Goal: Information Seeking & Learning: Learn about a topic

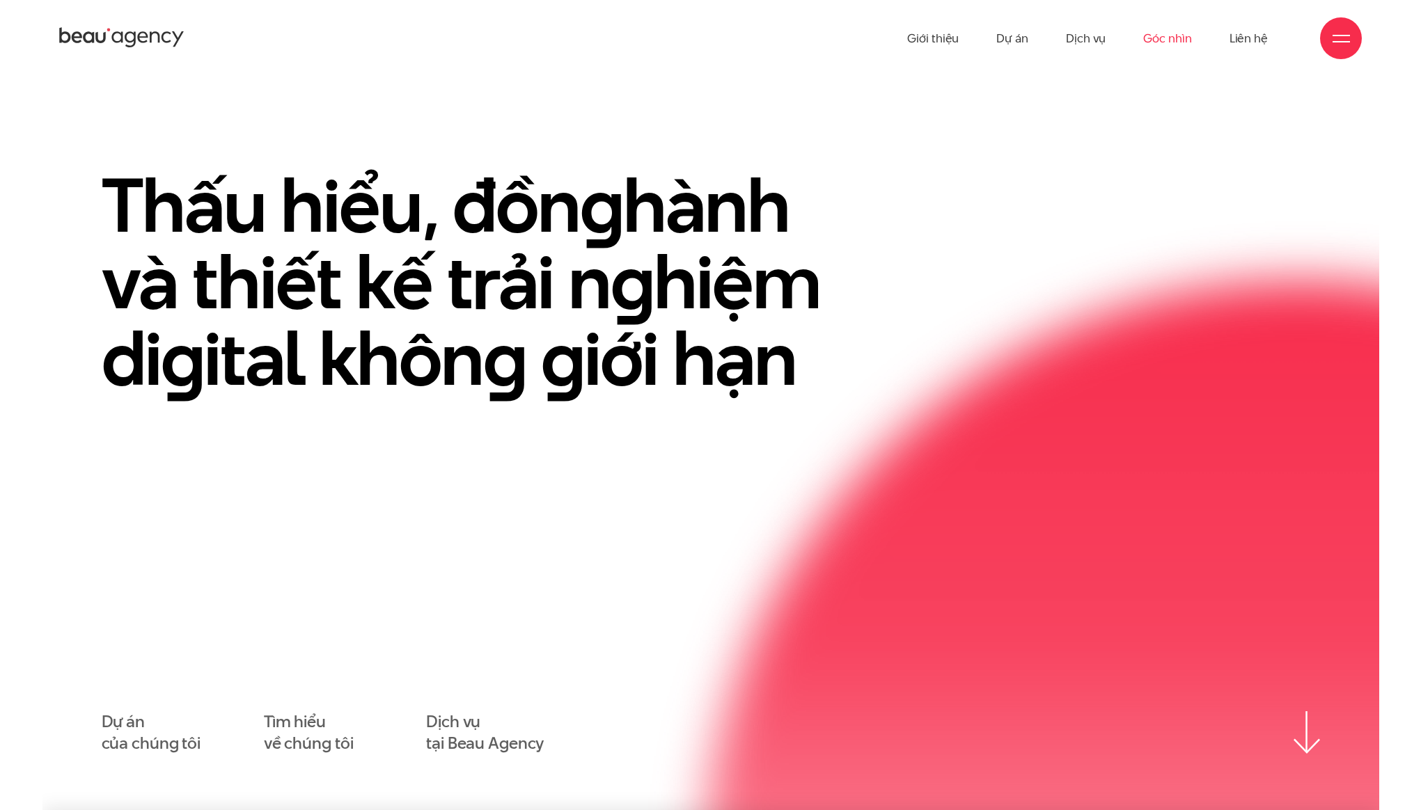
click at [1178, 41] on link "Góc nhìn" at bounding box center [1167, 38] width 48 height 77
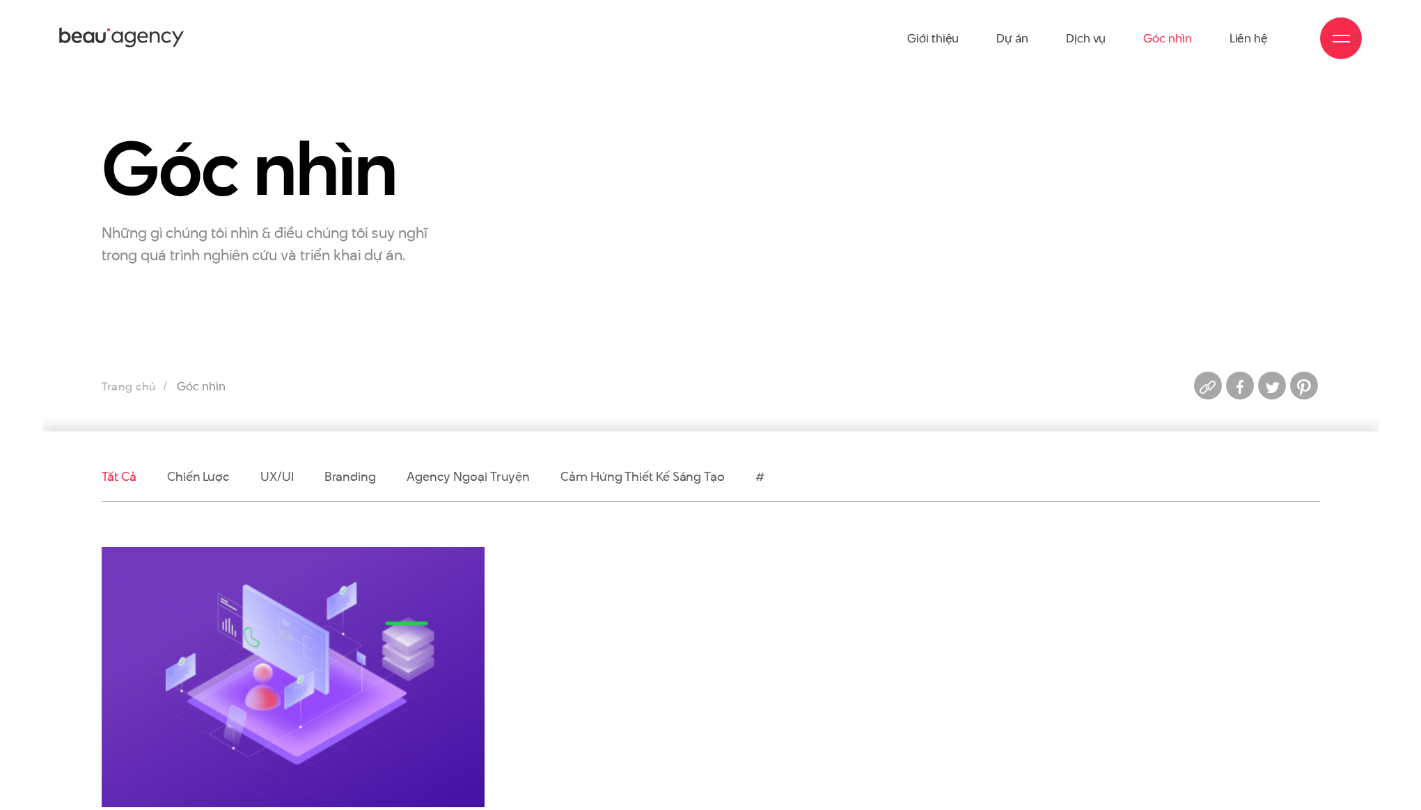
click at [766, 278] on section "Góc nhìn Những gì chúng tôi nhìn & điều chúng tôi suy nghĩ trong quá trình nghi…" at bounding box center [710, 254] width 1337 height 355
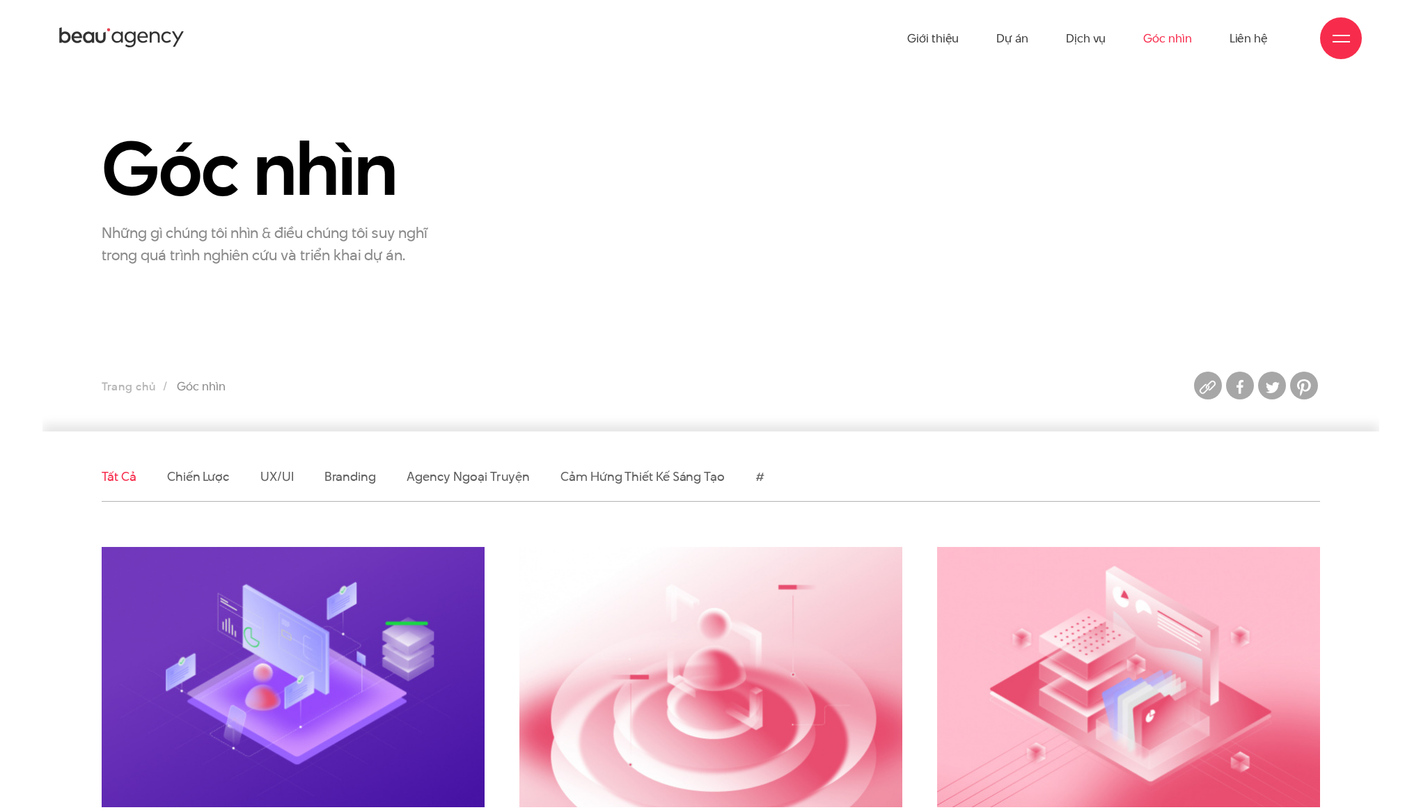
click at [891, 296] on section "Góc nhìn Những gì chúng tôi nhìn & điều chúng tôi suy nghĩ trong quá trình nghi…" at bounding box center [710, 254] width 1337 height 355
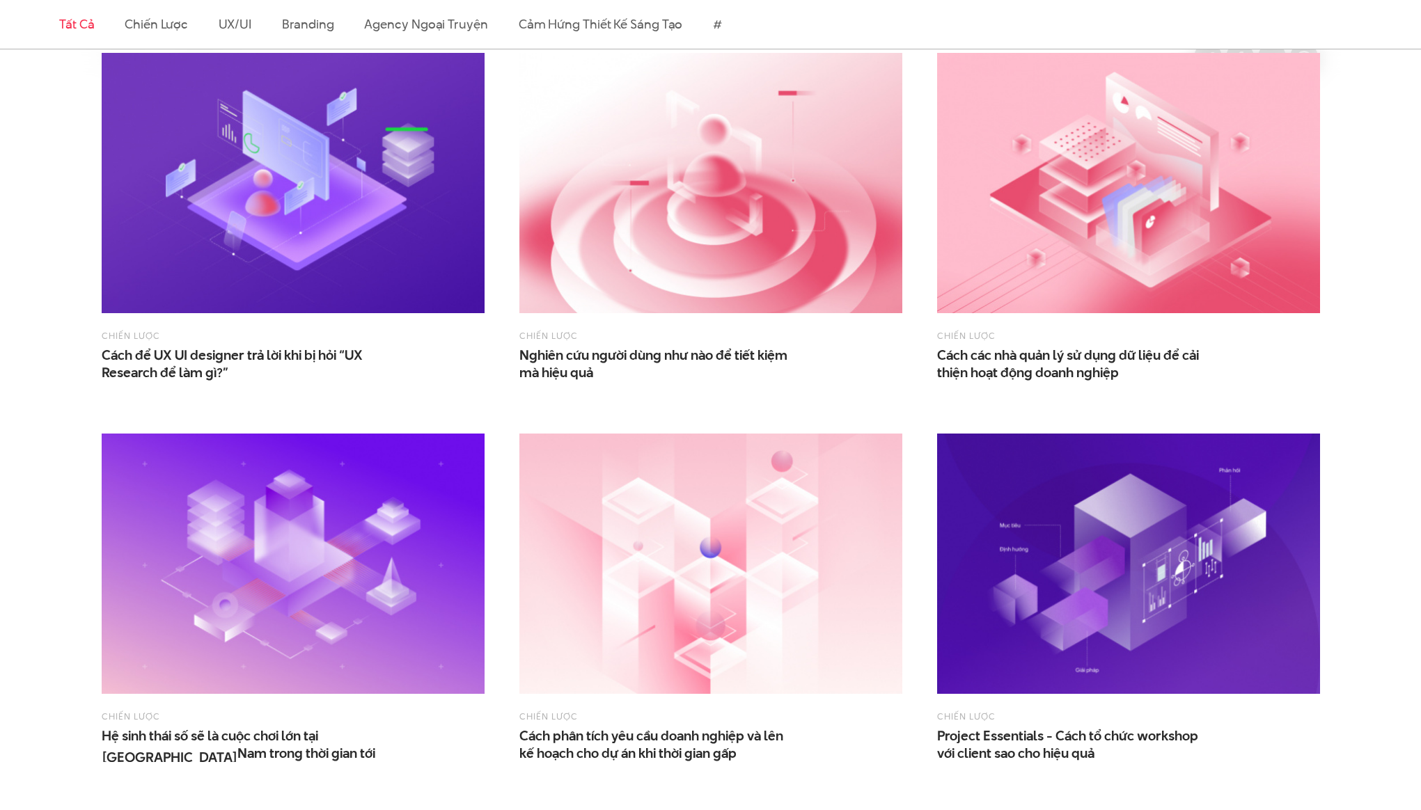
scroll to position [494, 0]
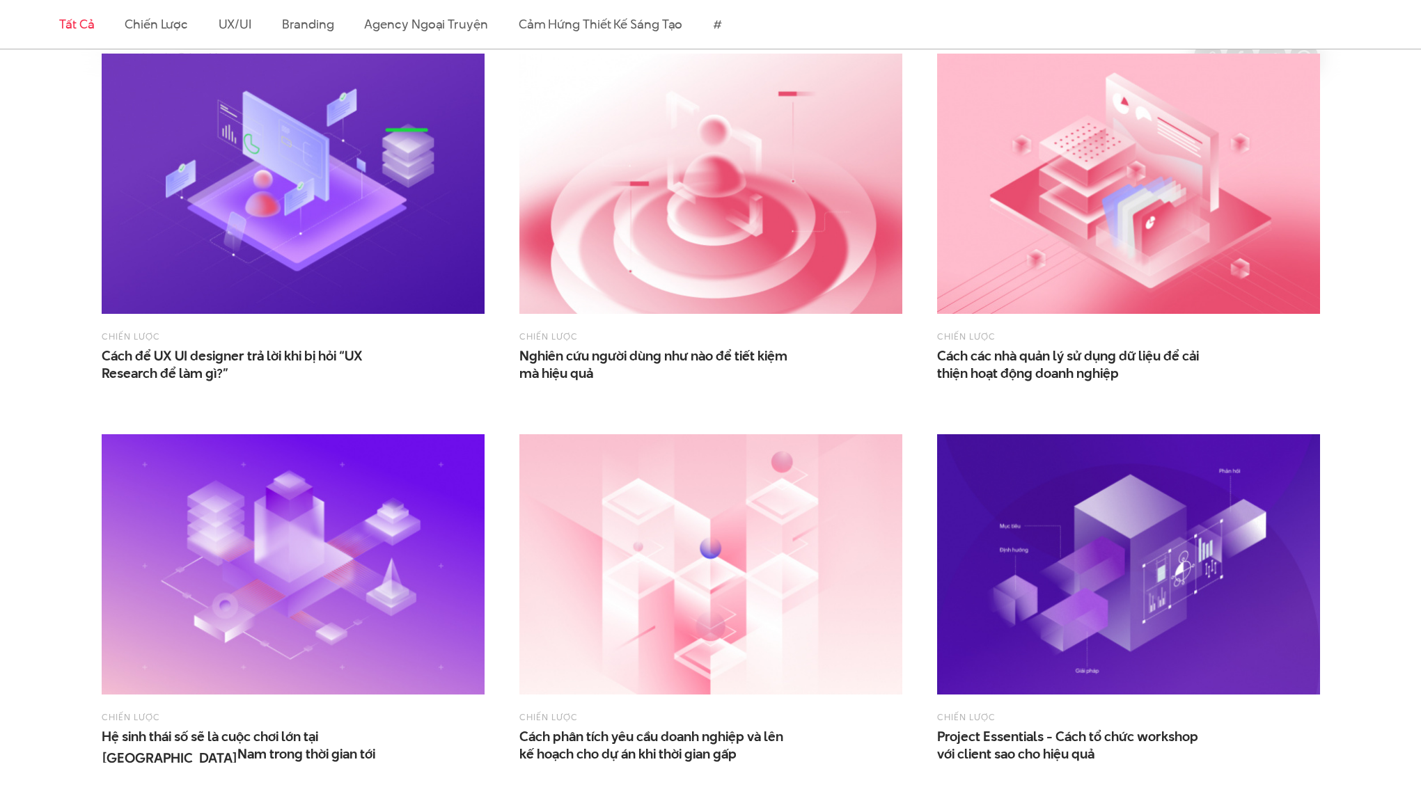
click at [502, 281] on div "Chiến lược Nghiên cứu người dùng như nào để tiết kiệm mà hiệu quả" at bounding box center [711, 226] width 418 height 381
click at [501, 272] on div "Chiến lược Cách để UX UI designer trả lời khi bị hỏi “UX Research để làm gì?”" at bounding box center [293, 226] width 418 height 381
click at [501, 281] on div "Chiến lược Cách để UX UI designer trả lời khi bị hỏi “UX Research để làm gì?”" at bounding box center [293, 226] width 418 height 381
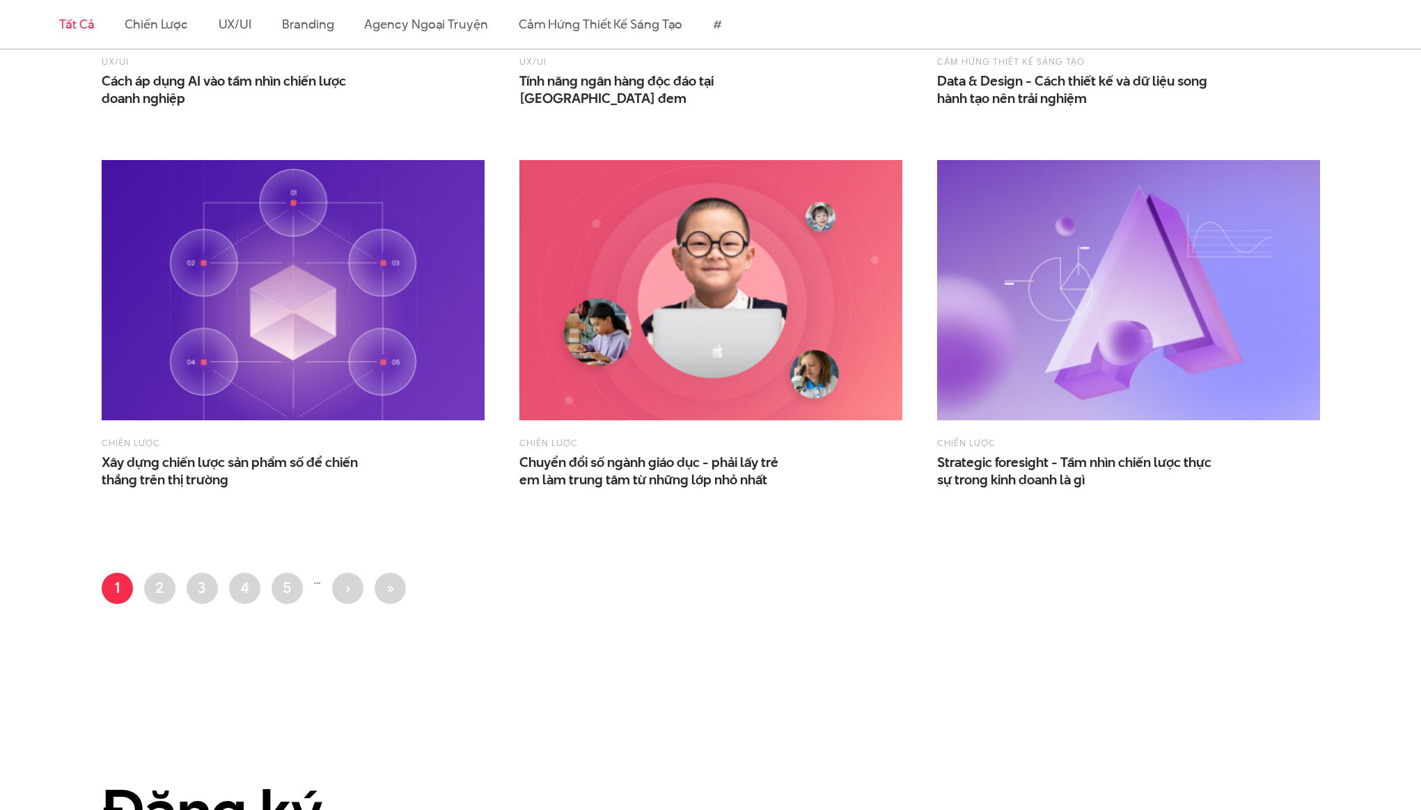
scroll to position [2297, 0]
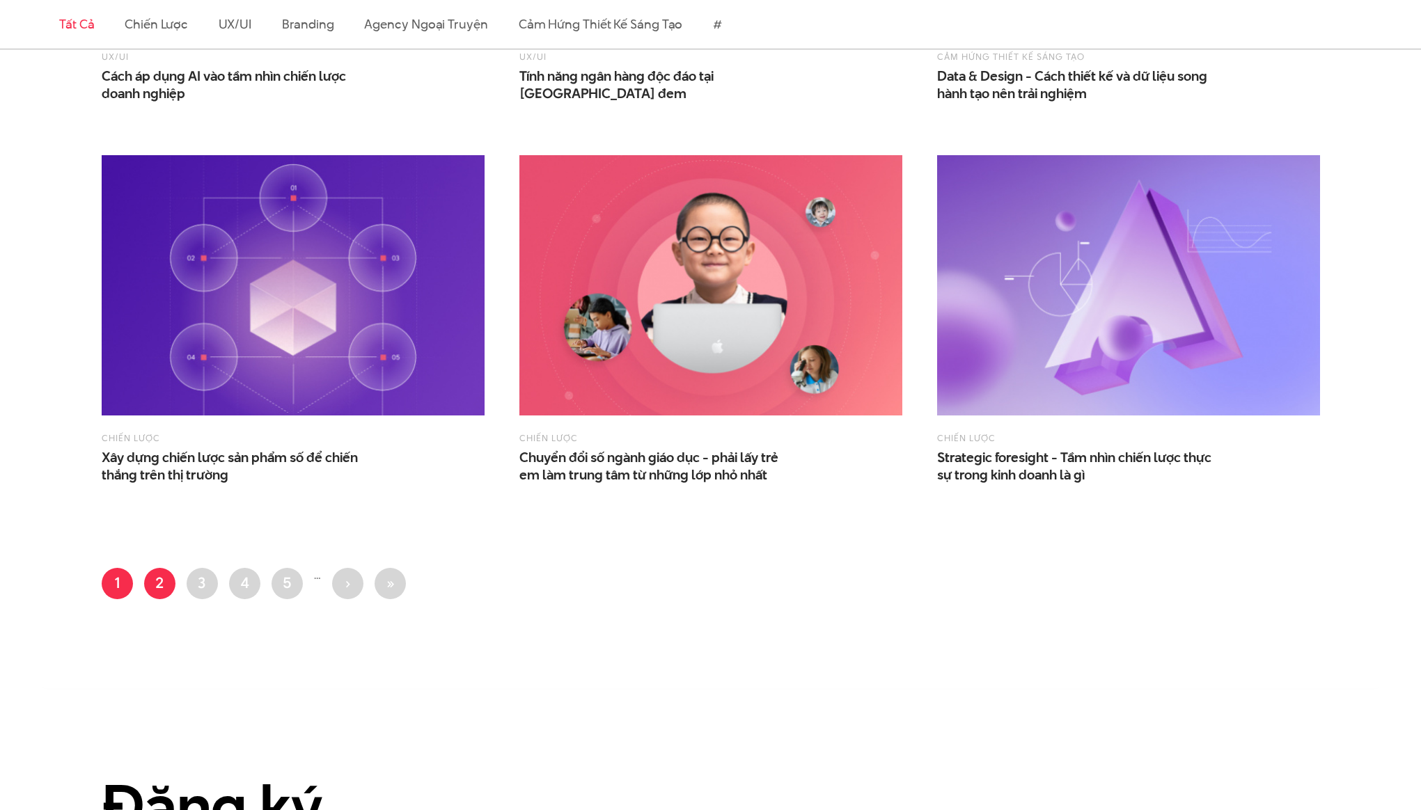
click at [161, 585] on link "Trang 2" at bounding box center [159, 583] width 31 height 31
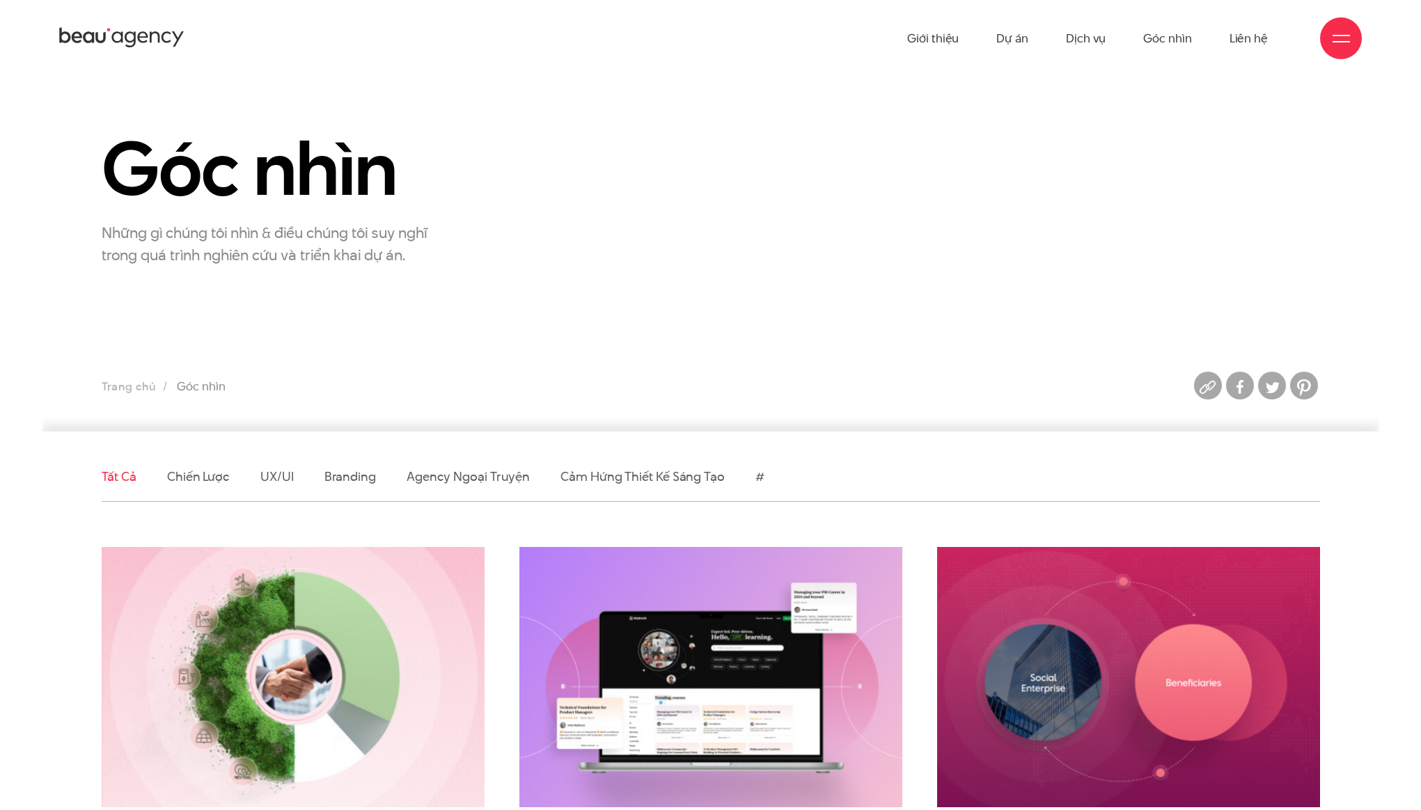
drag, startPoint x: 762, startPoint y: 331, endPoint x: 773, endPoint y: 366, distance: 36.3
click at [762, 331] on section "Góc nhìn Những gì chúng tôi nhìn & điều chúng tôi suy nghĩ trong quá trình nghi…" at bounding box center [710, 254] width 1337 height 355
click at [772, 383] on ul "Trang chủ Góc nhìn" at bounding box center [554, 386] width 905 height 19
click at [771, 338] on section "Góc nhìn Những gì chúng tôi nhìn & điều chúng tôi suy nghĩ trong quá trình nghi…" at bounding box center [710, 254] width 1337 height 355
click at [772, 315] on section "Góc nhìn Những gì chúng tôi nhìn & điều chúng tôi suy nghĩ trong quá trình nghi…" at bounding box center [710, 254] width 1337 height 355
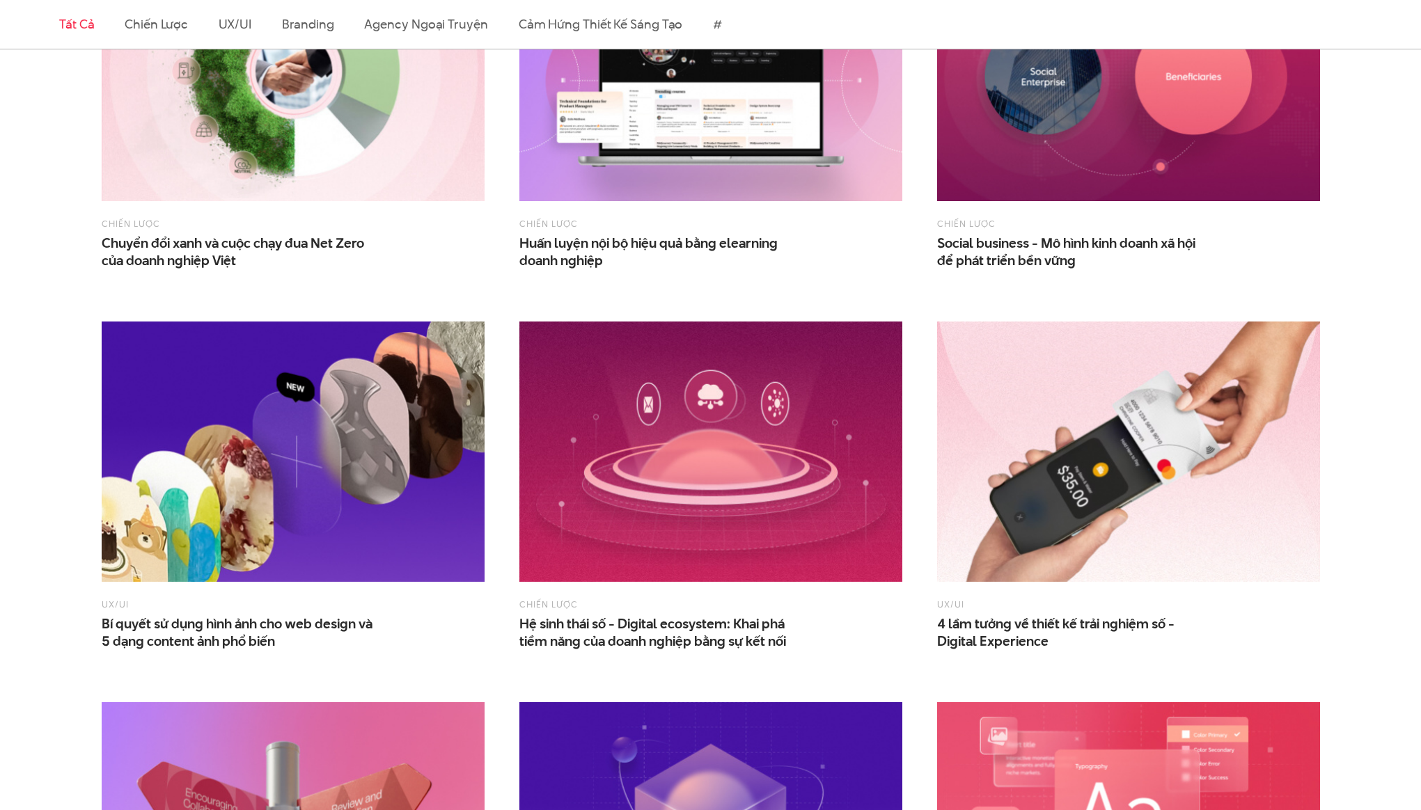
scroll to position [608, 0]
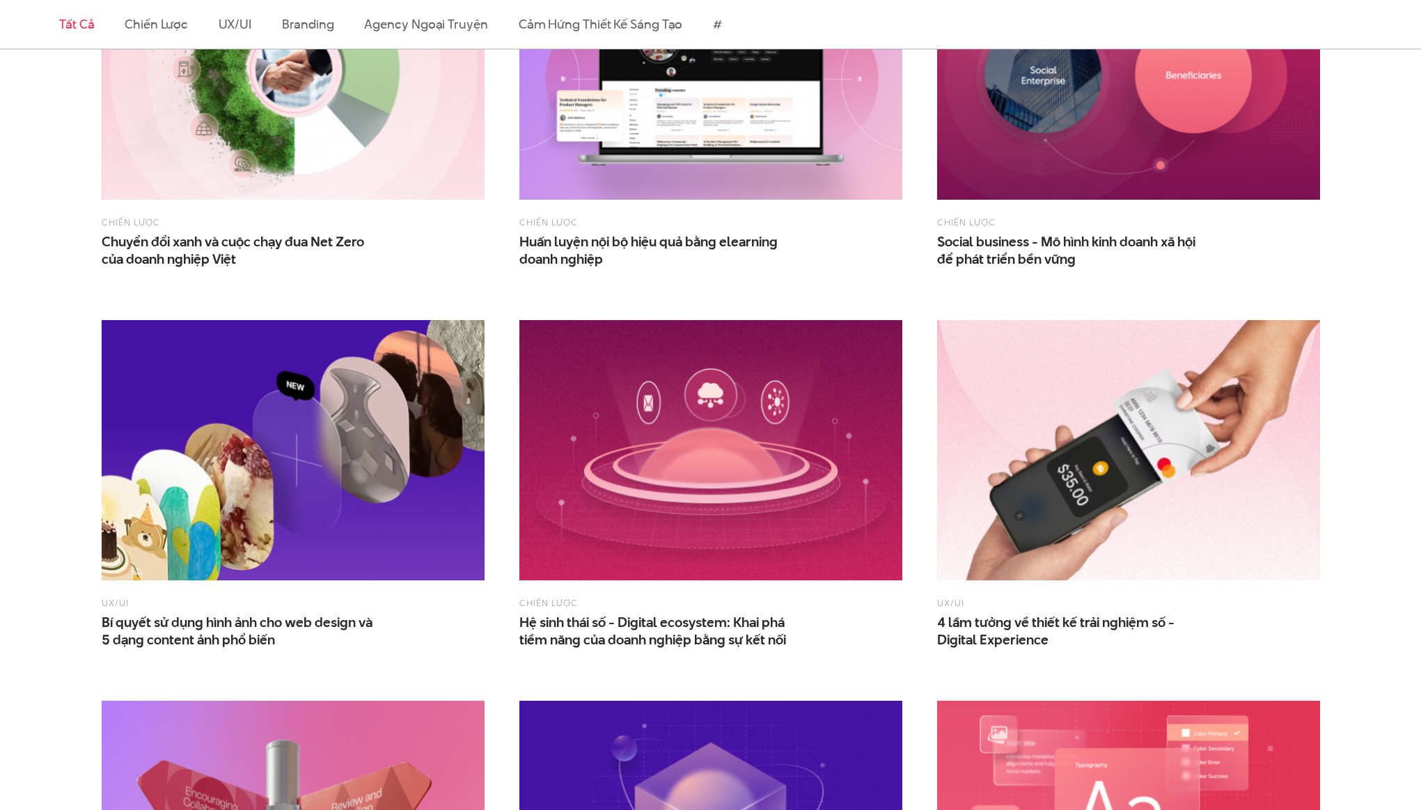
click at [749, 302] on div "Chiến lược Huấn luyện nội bộ hiệu quả bằng elearning doanh nghiệp" at bounding box center [711, 112] width 418 height 381
click at [687, 304] on div "Chiến lược Hệ sinh thái số - Digital ecosystem: Khai phá tiềm năng của doanh ng…" at bounding box center [711, 493] width 418 height 381
click at [705, 304] on div "Chiến lược Hệ sinh thái số - Digital ecosystem: Khai phá tiềm năng của doanh ng…" at bounding box center [711, 493] width 418 height 381
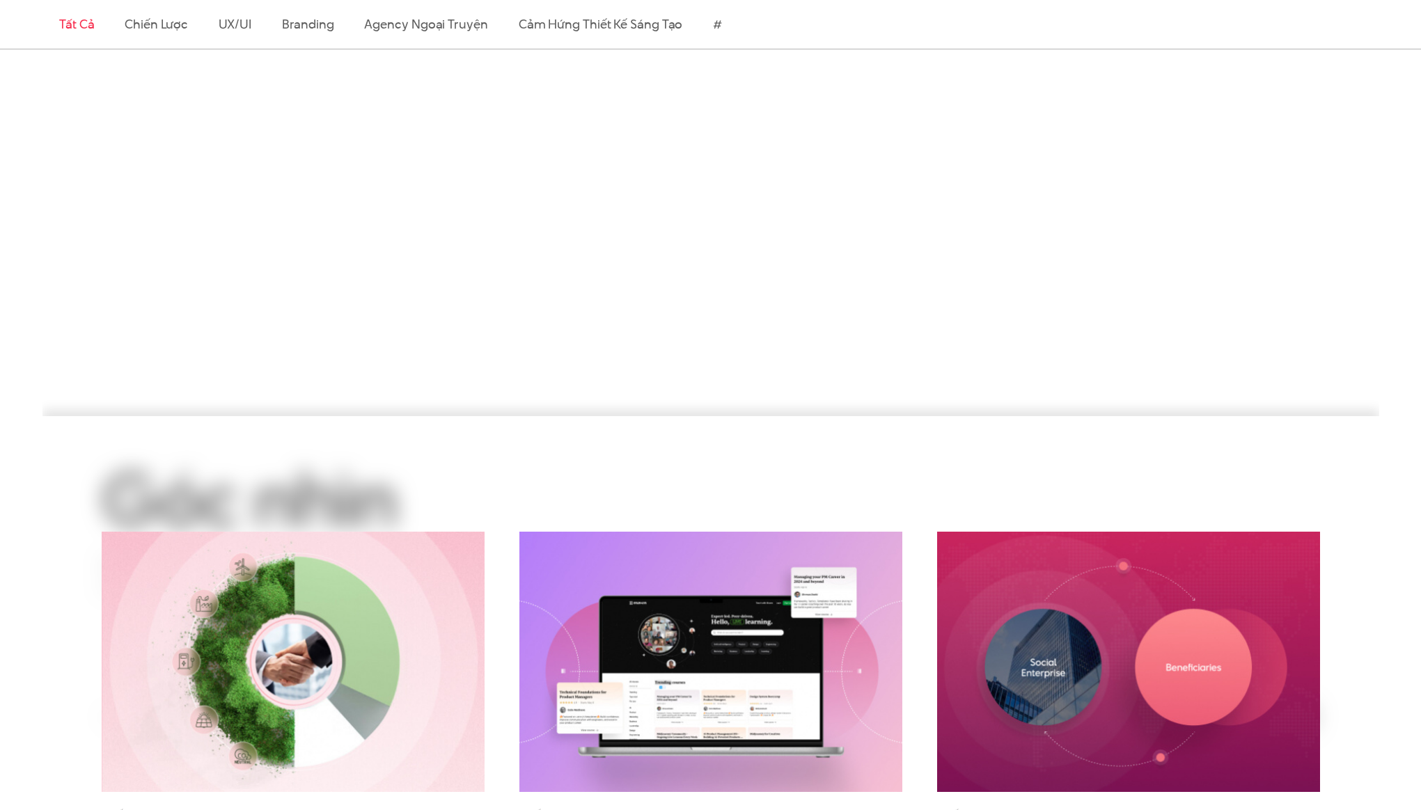
scroll to position [0, 0]
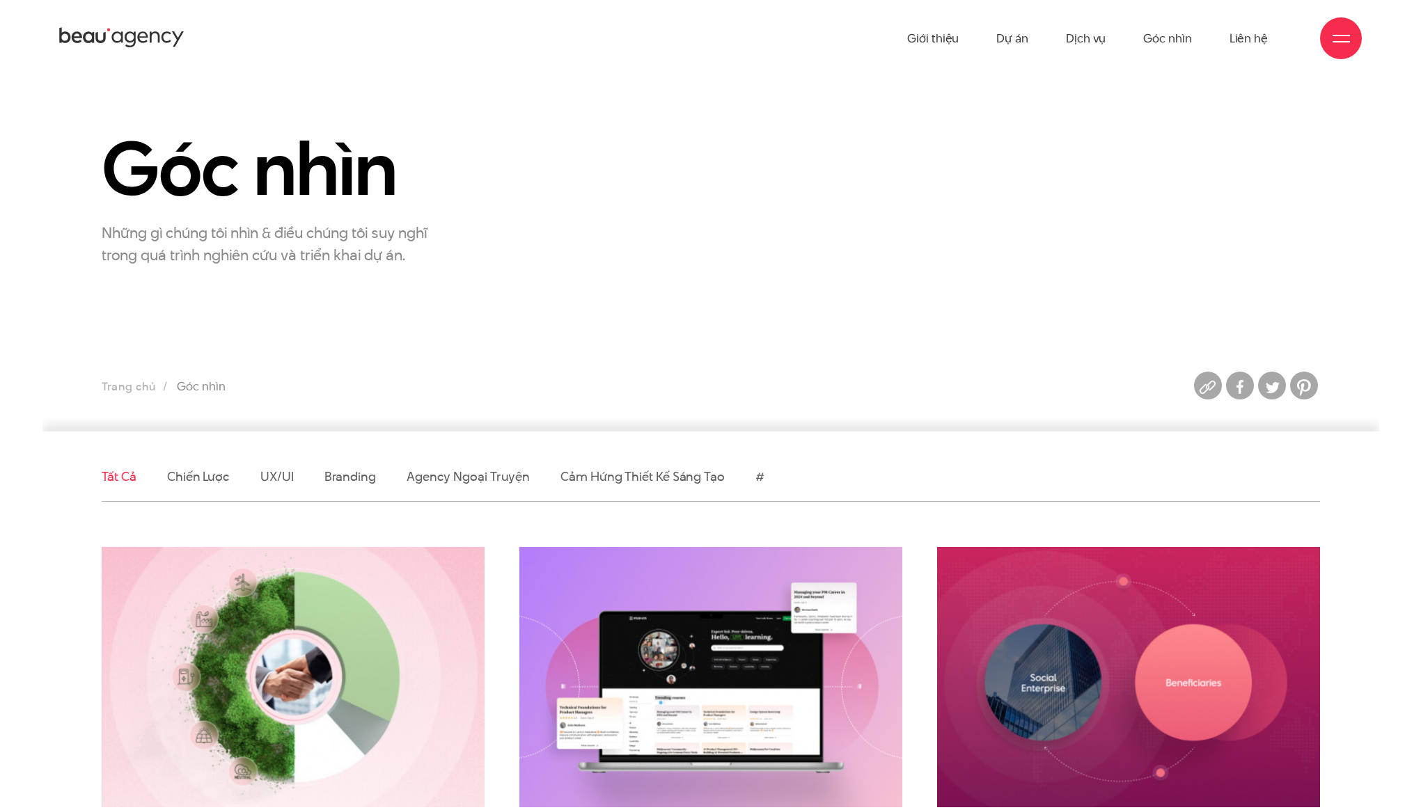
click at [713, 297] on section "Góc nhìn Những gì chúng tôi nhìn & điều chúng tôi suy nghĩ trong quá trình nghi…" at bounding box center [710, 254] width 1337 height 355
click at [805, 275] on section "Góc nhìn Những gì chúng tôi nhìn & điều chúng tôi suy nghĩ trong quá trình nghi…" at bounding box center [710, 254] width 1337 height 355
click at [1172, 36] on link "Góc nhìn" at bounding box center [1167, 38] width 48 height 77
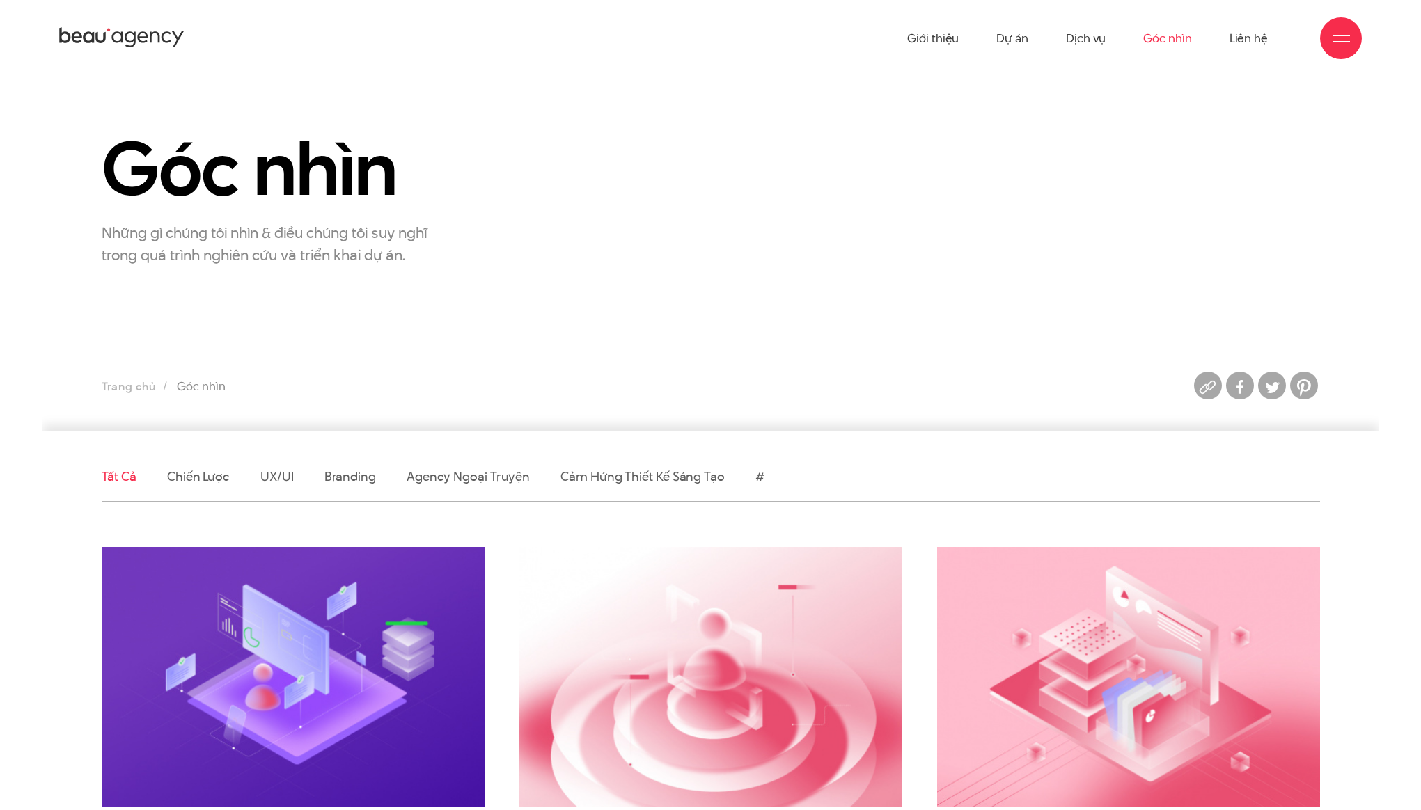
click at [864, 235] on div "Góc nhìn Những gì chúng tôi nhìn & điều chúng tôi suy nghĩ trong quá trình nghi…" at bounding box center [710, 197] width 1253 height 137
drag, startPoint x: 955, startPoint y: 248, endPoint x: 959, endPoint y: 318, distance: 70.4
click at [955, 248] on div "Góc nhìn Những gì chúng tôi nhìn & điều chúng tôi suy nghĩ trong quá trình nghi…" at bounding box center [710, 197] width 1253 height 137
click at [959, 318] on section "Góc nhìn Những gì chúng tôi nhìn & điều chúng tôi suy nghĩ trong quá trình nghi…" at bounding box center [710, 254] width 1337 height 355
click at [789, 314] on section "Góc nhìn Những gì chúng tôi nhìn & điều chúng tôi suy nghĩ trong quá trình nghi…" at bounding box center [710, 254] width 1337 height 355
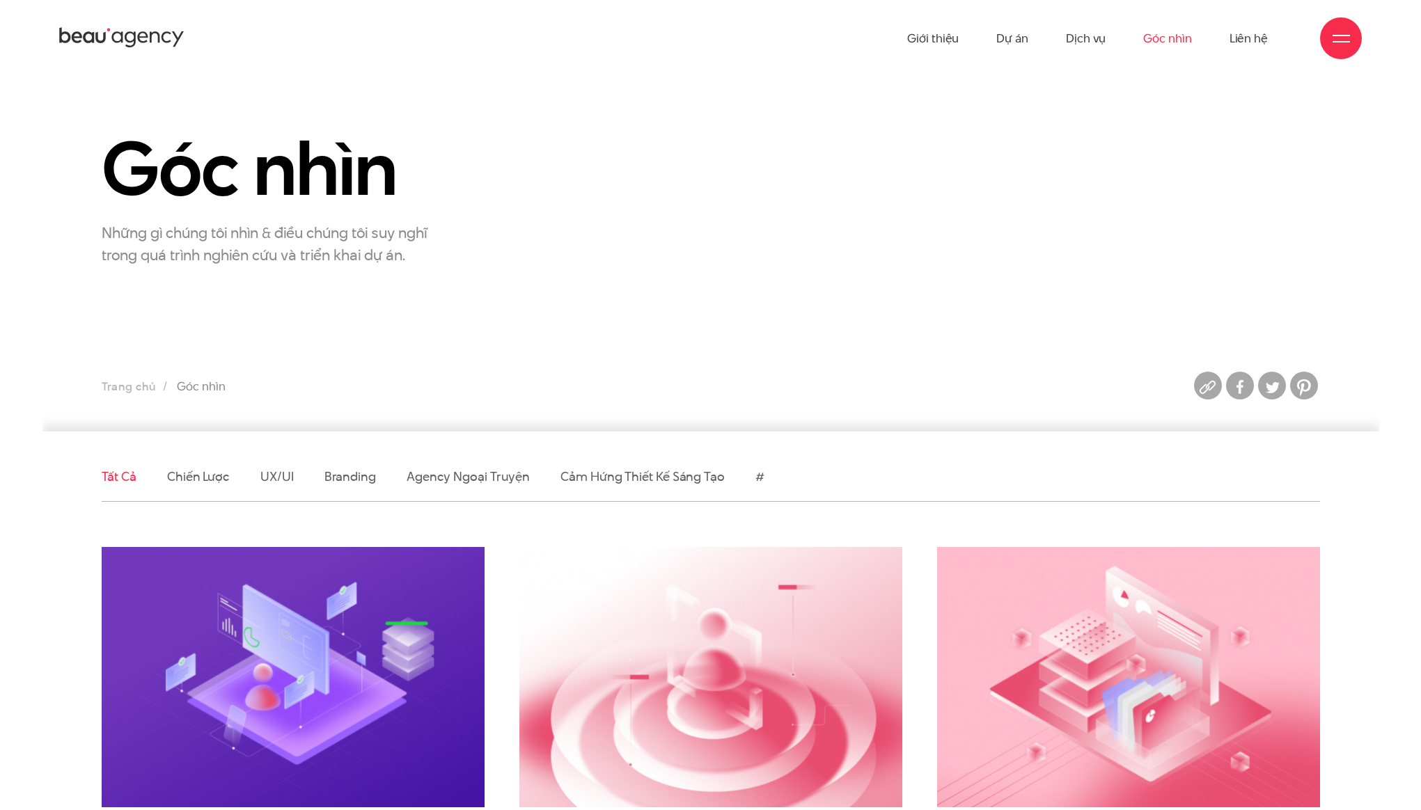
drag, startPoint x: 696, startPoint y: 322, endPoint x: 703, endPoint y: 316, distance: 9.4
click at [696, 322] on section "Góc nhìn Những gì chúng tôi nhìn & điều chúng tôi suy nghĩ trong quá trình nghi…" at bounding box center [710, 254] width 1337 height 355
click at [789, 207] on div "Góc nhìn Những gì chúng tôi nhìn & điều chúng tôi suy nghĩ trong quá trình nghi…" at bounding box center [710, 197] width 1253 height 137
drag, startPoint x: 730, startPoint y: 299, endPoint x: 733, endPoint y: 363, distance: 64.8
click at [730, 301] on section "Góc nhìn Những gì chúng tôi nhìn & điều chúng tôi suy nghĩ trong quá trình nghi…" at bounding box center [710, 254] width 1337 height 355
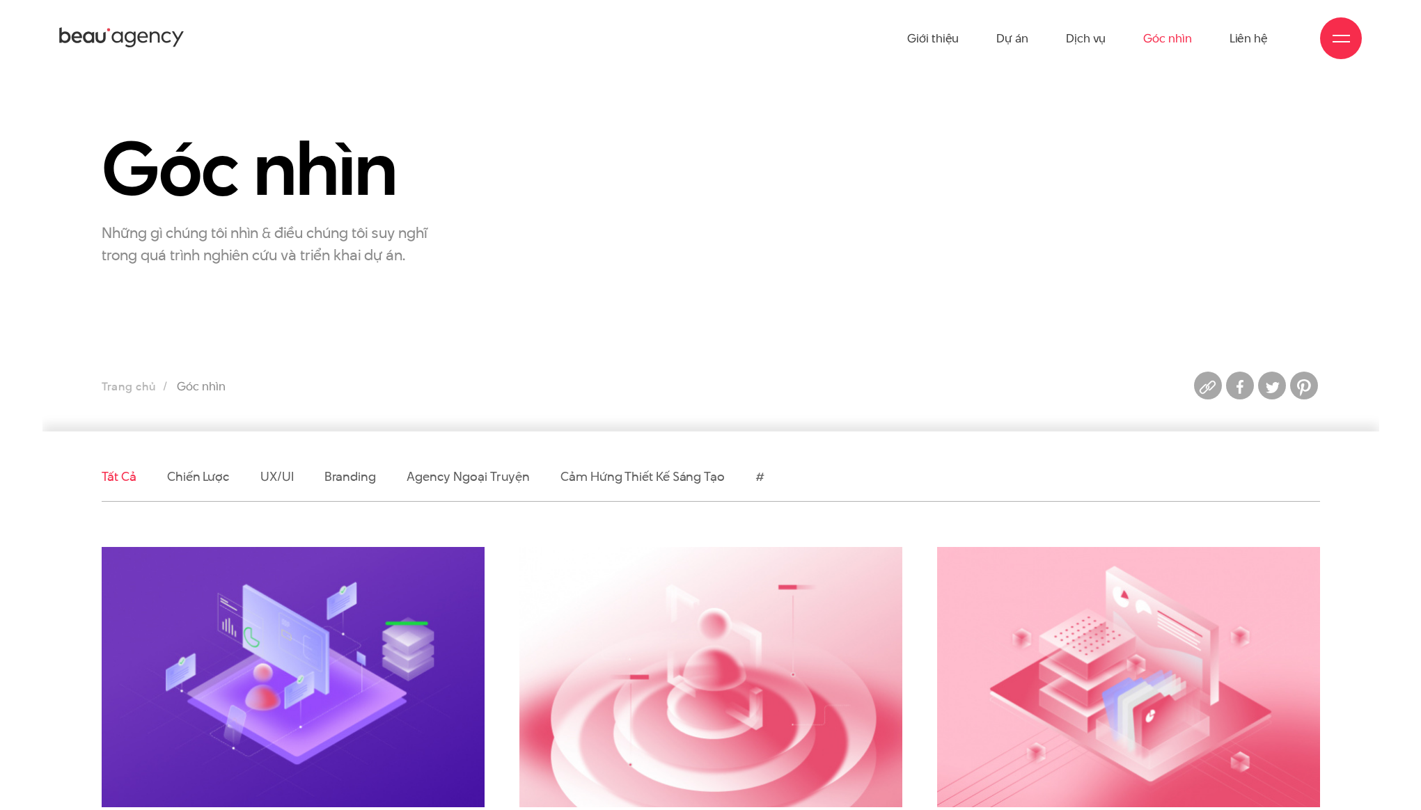
click at [733, 364] on section "Góc nhìn Những gì chúng tôi nhìn & điều chúng tôi suy nghĩ trong quá trình nghi…" at bounding box center [710, 254] width 1337 height 355
click at [151, 34] on icon at bounding box center [155, 37] width 10 height 11
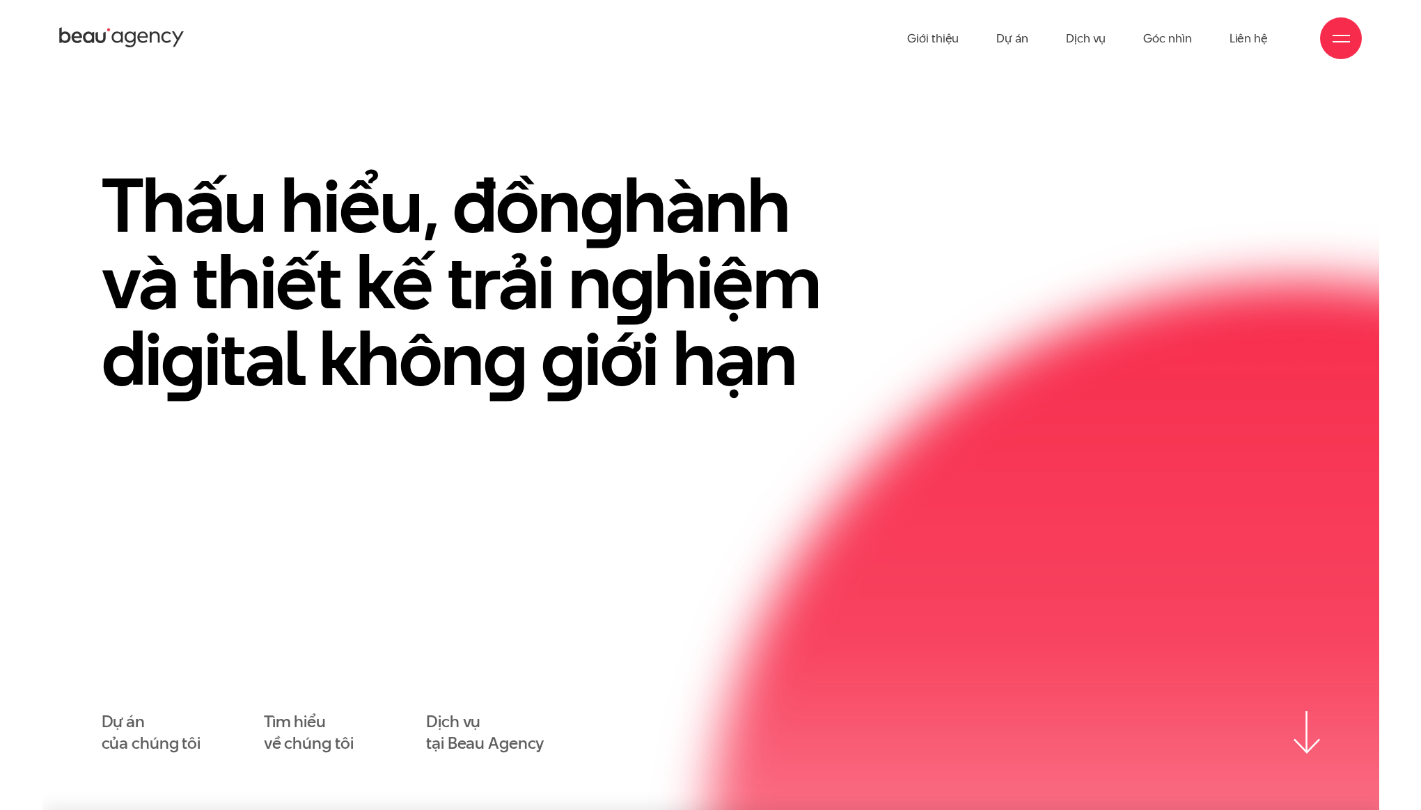
click at [1010, 294] on div "Thấu hiểu, đồn g hành và thiết kế trải n g hiệm di g ital khôn g g iới hạn" at bounding box center [710, 299] width 1253 height 265
click at [916, 211] on div "Thấu hiểu, đồn g hành và thiết kế trải n g hiệm di g ital khôn g g iới hạn" at bounding box center [501, 299] width 835 height 265
drag, startPoint x: 1008, startPoint y: 175, endPoint x: 966, endPoint y: 1, distance: 178.3
click at [1008, 174] on div "Thấu hiểu, đồn g hành và thiết kế trải n g hiệm di g ital khôn g g iới hạn" at bounding box center [710, 299] width 1253 height 265
